Goal: Task Accomplishment & Management: Complete application form

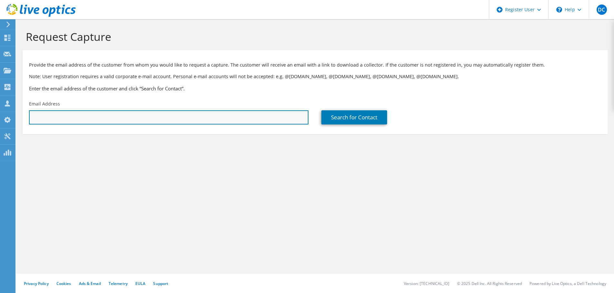
click at [167, 121] on input "text" at bounding box center [168, 117] width 279 height 14
paste input "[PERSON_NAME][EMAIL_ADDRESS][DOMAIN_NAME]"
type input "[PERSON_NAME][EMAIL_ADDRESS][DOMAIN_NAME]"
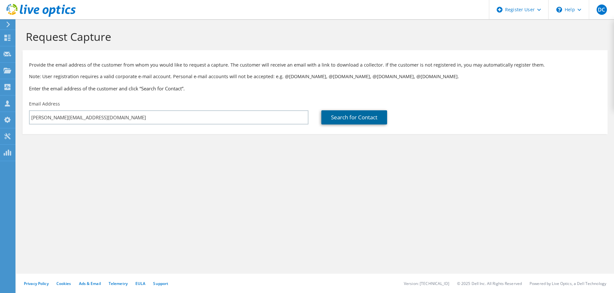
click at [334, 115] on link "Search for Contact" at bounding box center [354, 117] width 66 height 14
drag, startPoint x: 334, startPoint y: 115, endPoint x: 356, endPoint y: 141, distance: 34.3
click at [334, 115] on link "Search for Contact" at bounding box center [354, 117] width 66 height 14
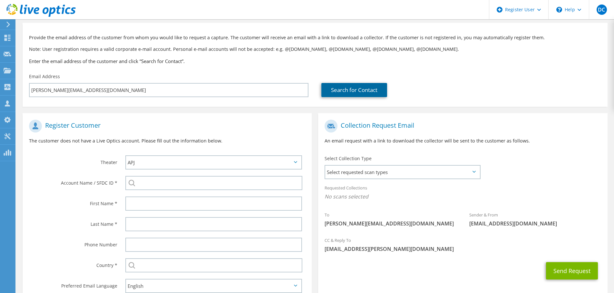
scroll to position [72, 0]
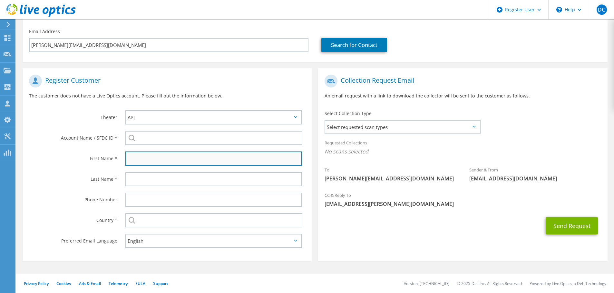
click at [163, 160] on input "text" at bounding box center [213, 159] width 177 height 14
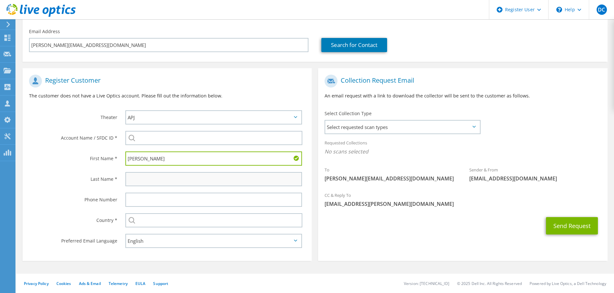
type input "[PERSON_NAME]"
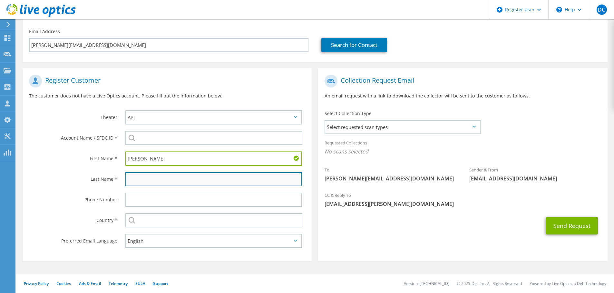
click at [230, 183] on input "text" at bounding box center [213, 179] width 177 height 14
type input "S"
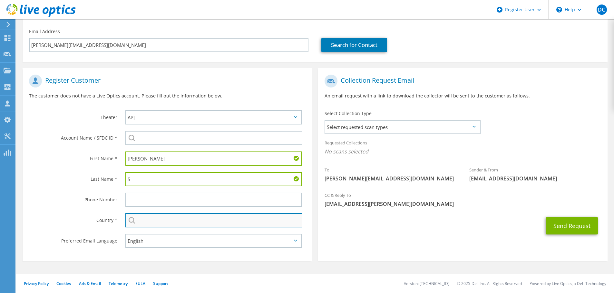
click at [139, 224] on input "text" at bounding box center [213, 221] width 177 height 14
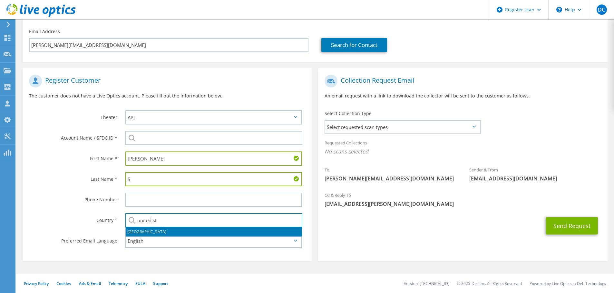
click at [138, 234] on li "[GEOGRAPHIC_DATA]" at bounding box center [214, 232] width 176 height 9
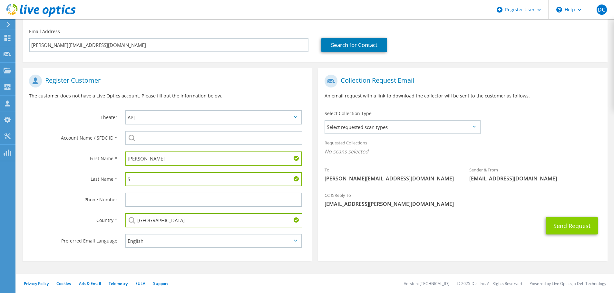
type input "[GEOGRAPHIC_DATA]"
click at [579, 229] on button "Send Request" at bounding box center [572, 225] width 52 height 17
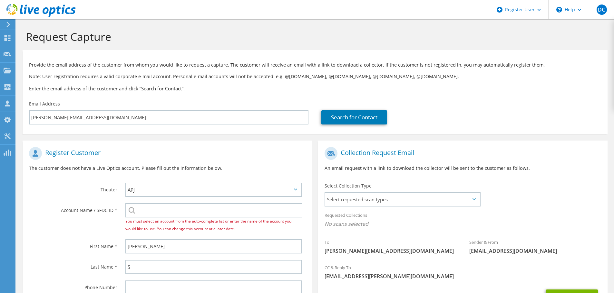
click at [231, 219] on span "You must select an account from the auto-complete list or enter the name of the…" at bounding box center [208, 225] width 166 height 13
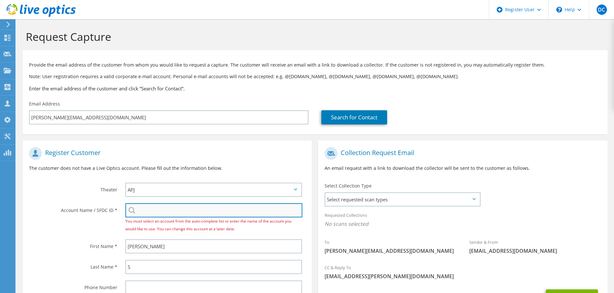
click at [224, 212] on input "search" at bounding box center [213, 211] width 177 height 14
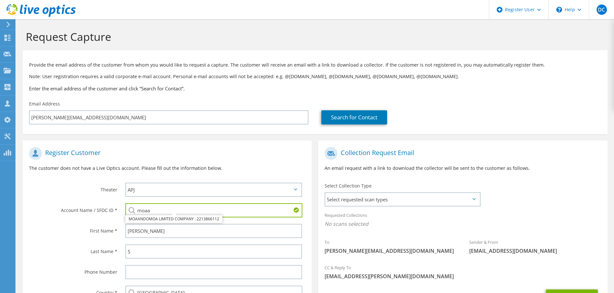
drag, startPoint x: 198, startPoint y: 208, endPoint x: 95, endPoint y: 192, distance: 104.2
click at [95, 192] on section "Register Customer The customer does not have a Live Optics account. Please fill…" at bounding box center [167, 236] width 289 height 190
click at [134, 219] on li "Military Officers Association (MOAA) : 3336651429" at bounding box center [173, 215] width 97 height 8
type input "Military Officers Association (MOAA) : 3336651429"
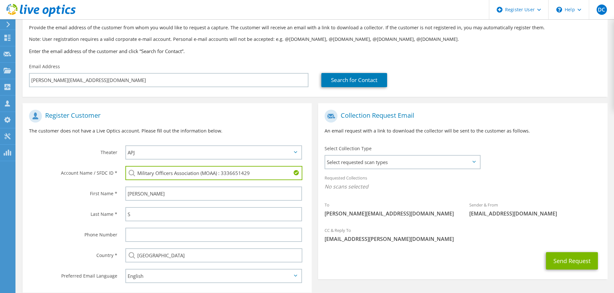
scroll to position [72, 0]
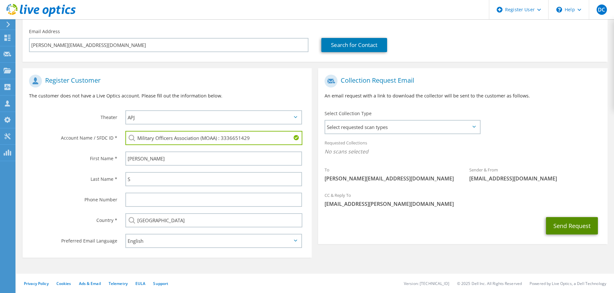
click at [551, 227] on button "Send Request" at bounding box center [572, 225] width 52 height 17
